Goal: Task Accomplishment & Management: Manage account settings

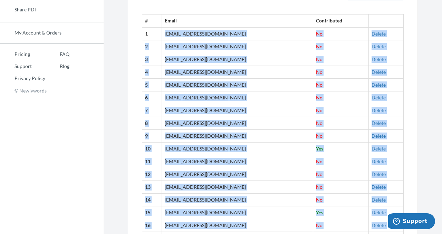
scroll to position [271, 0]
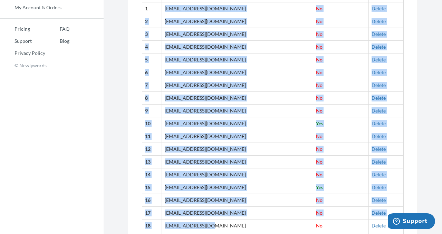
drag, startPoint x: 167, startPoint y: 108, endPoint x: 228, endPoint y: 233, distance: 138.3
click at [228, 233] on tbody "1 [EMAIL_ADDRESS][DOMAIN_NAME] No [GEOGRAPHIC_DATA] 2 [EMAIL_ADDRESS][DOMAIN_NA…" at bounding box center [272, 136] width 261 height 268
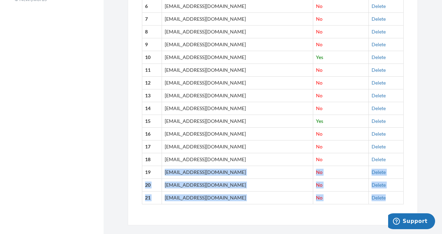
scroll to position [349, 0]
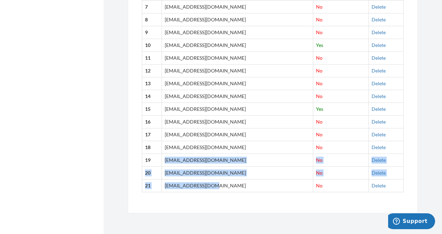
drag, startPoint x: 228, startPoint y: 233, endPoint x: 217, endPoint y: 186, distance: 47.7
click at [217, 186] on tbody "1 [EMAIL_ADDRESS][DOMAIN_NAME] No [GEOGRAPHIC_DATA] 2 [EMAIL_ADDRESS][DOMAIN_NA…" at bounding box center [272, 58] width 261 height 268
click at [217, 186] on td "[EMAIL_ADDRESS][DOMAIN_NAME]" at bounding box center [237, 186] width 151 height 13
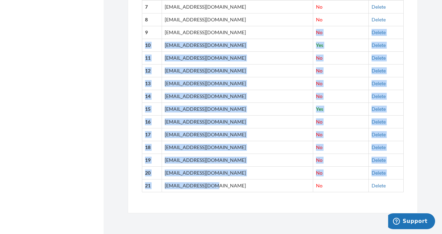
drag, startPoint x: 217, startPoint y: 186, endPoint x: 186, endPoint y: 38, distance: 151.7
click at [186, 38] on tbody "1 [EMAIL_ADDRESS][DOMAIN_NAME] No [GEOGRAPHIC_DATA] 2 [EMAIL_ADDRESS][DOMAIN_NA…" at bounding box center [272, 58] width 261 height 268
copy tbody "No Delete 10 [EMAIL_ADDRESS][DOMAIN_NAME] Yes Delete 11 [EMAIL_ADDRESS][DOMAIN_…"
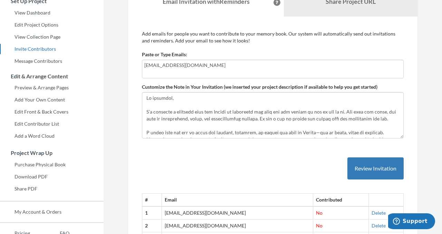
scroll to position [0, 0]
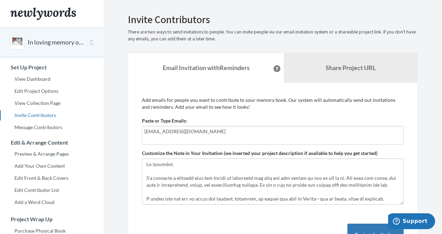
click at [42, 98] on ul "View Dashboard Edit Project Options View Collection Page Invite Contributors Me…" at bounding box center [52, 103] width 104 height 59
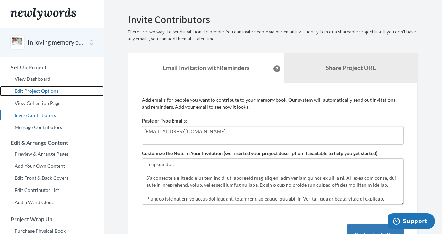
click at [38, 89] on link "Edit Project Options" at bounding box center [52, 91] width 104 height 10
